Goal: Complete application form

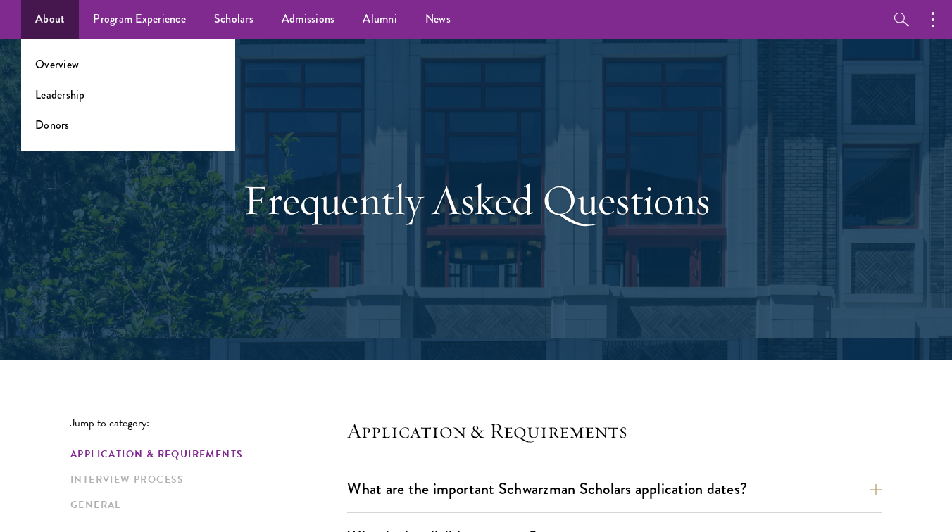
click at [57, 22] on link "About" at bounding box center [50, 19] width 58 height 39
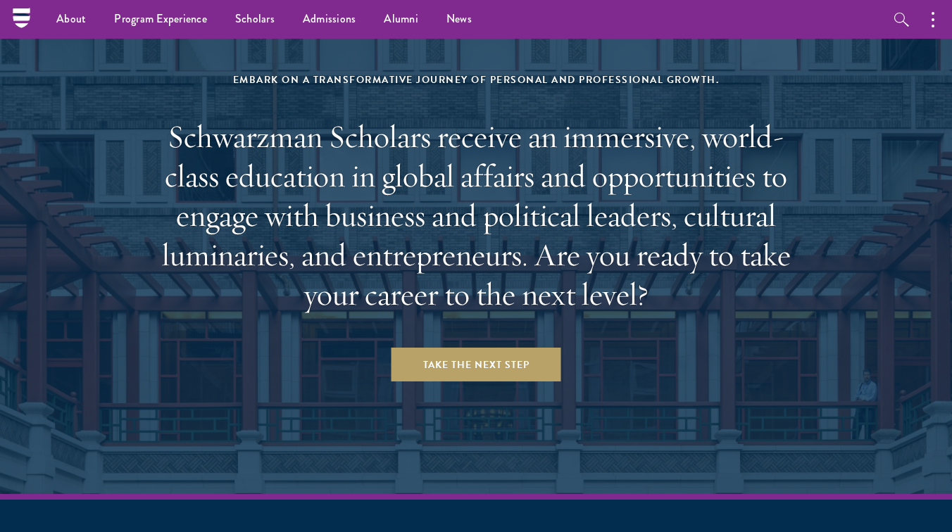
scroll to position [5654, 0]
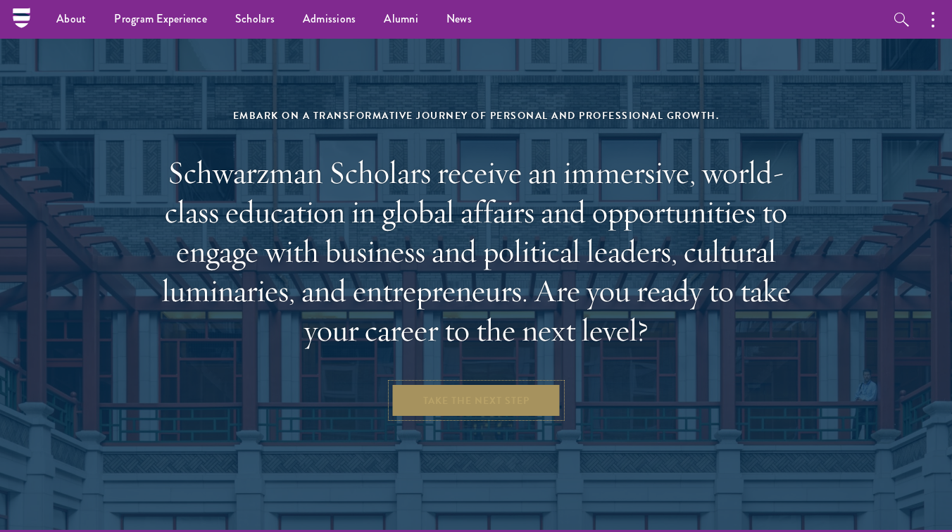
click at [486, 384] on link "Take the Next Step" at bounding box center [477, 401] width 170 height 34
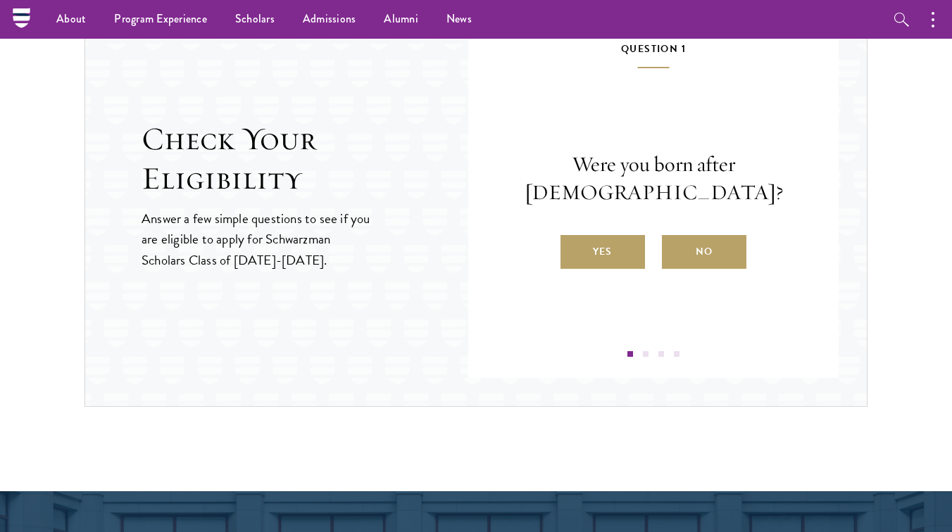
scroll to position [1500, 0]
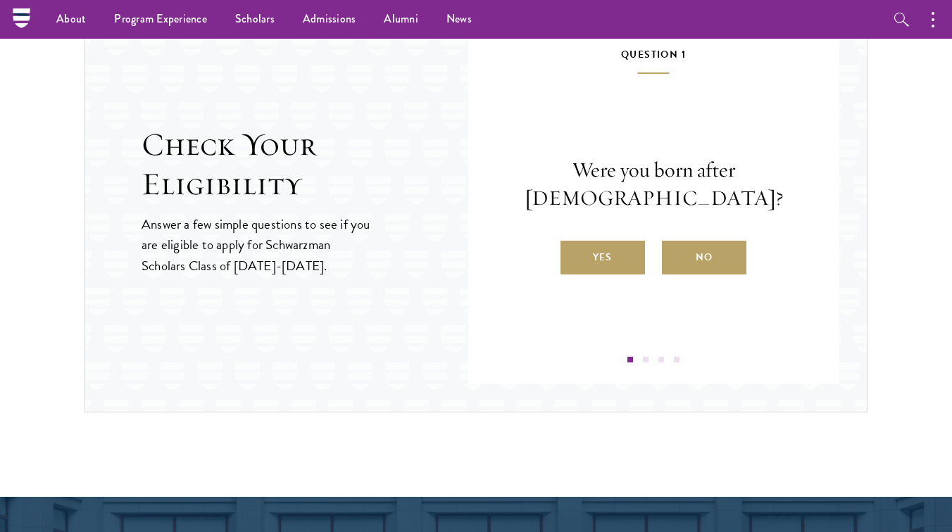
click at [601, 239] on div "Were you born after August 1, 1998? Yes No" at bounding box center [654, 215] width 286 height 118
click at [600, 258] on label "Yes" at bounding box center [603, 258] width 85 height 34
click at [573, 255] on input "Yes" at bounding box center [567, 248] width 13 height 13
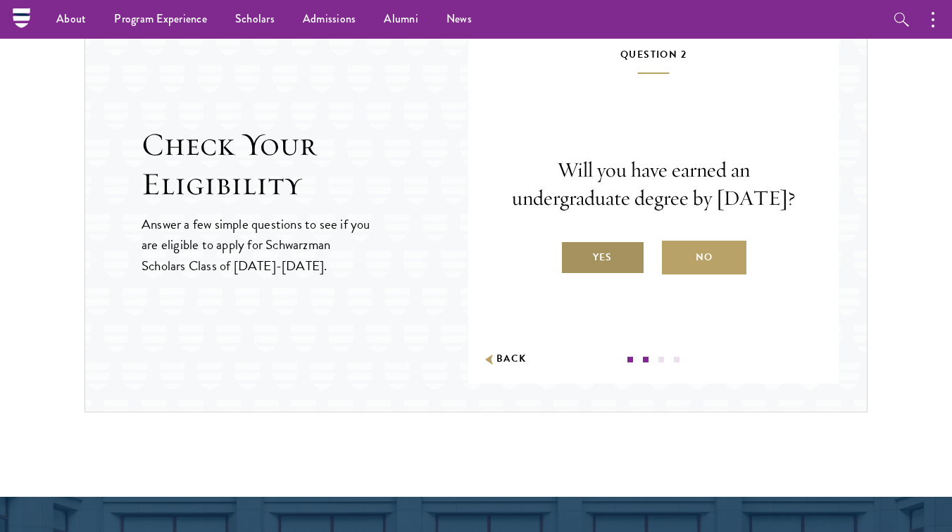
click at [604, 266] on label "Yes" at bounding box center [603, 258] width 85 height 34
click at [573, 255] on input "Yes" at bounding box center [567, 248] width 13 height 13
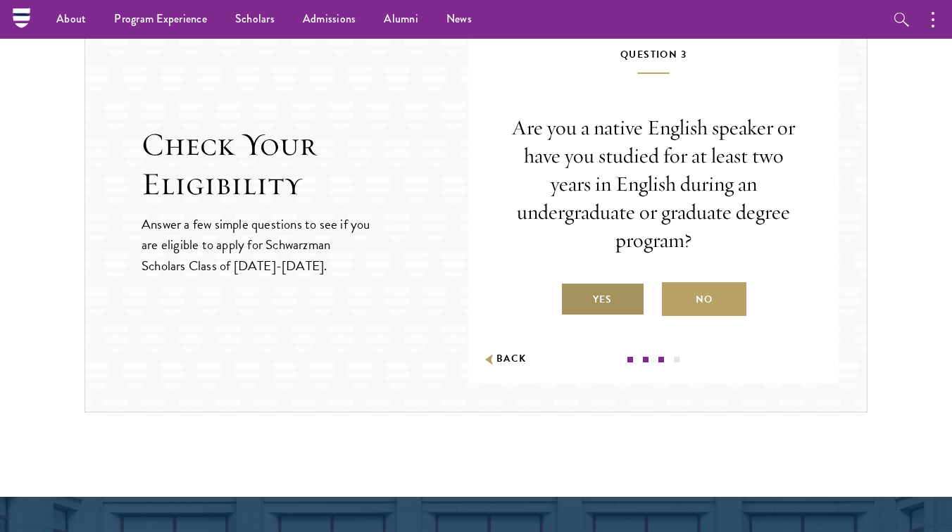
click at [608, 292] on label "Yes" at bounding box center [603, 299] width 85 height 34
click at [573, 292] on input "Yes" at bounding box center [567, 291] width 13 height 13
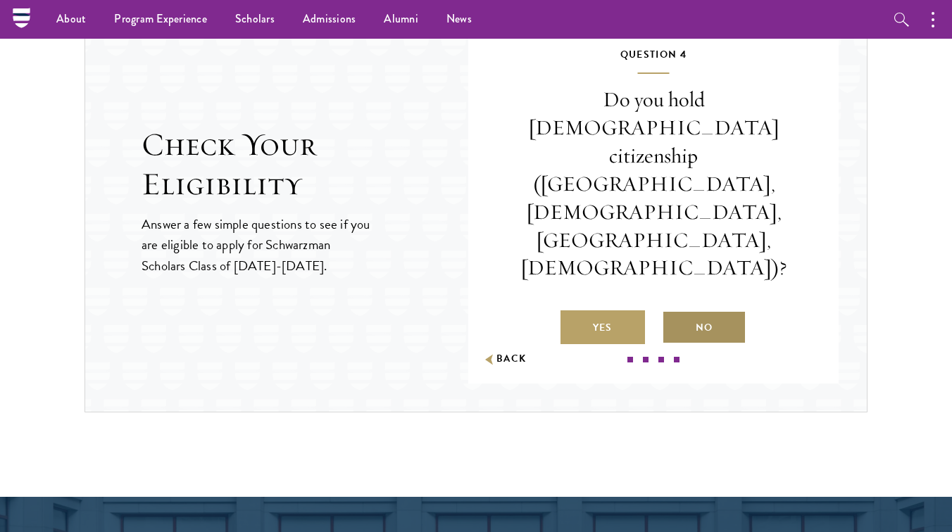
click at [715, 311] on label "No" at bounding box center [704, 328] width 85 height 34
click at [675, 313] on input "No" at bounding box center [668, 319] width 13 height 13
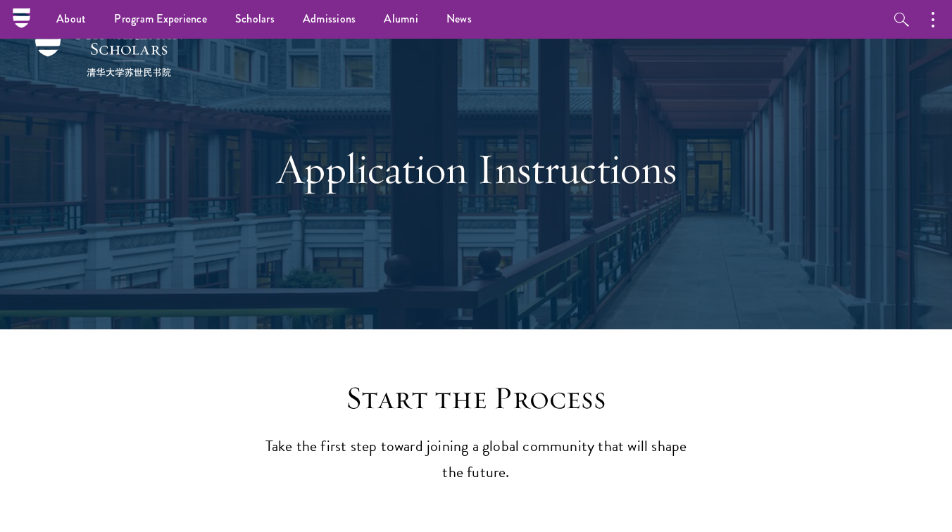
scroll to position [0, 0]
